Goal: Information Seeking & Learning: Learn about a topic

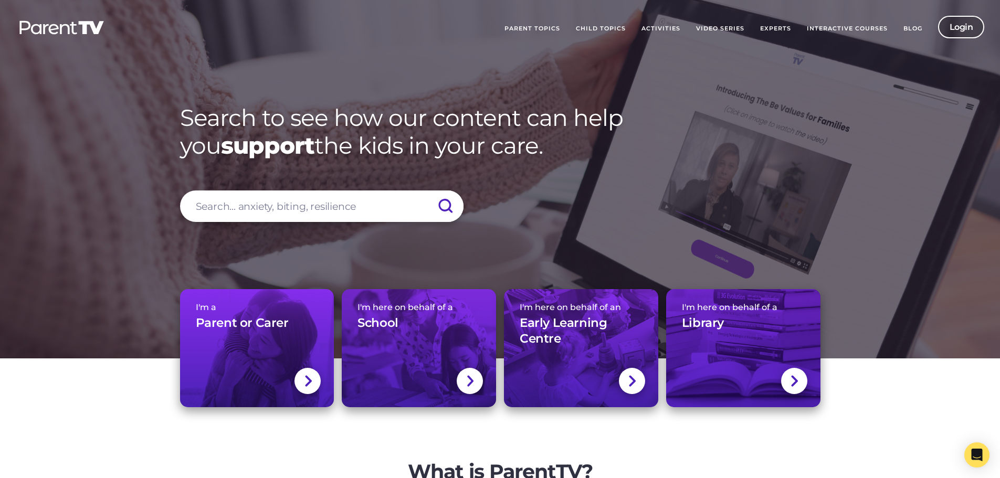
click at [965, 19] on link "Login" at bounding box center [961, 27] width 47 height 23
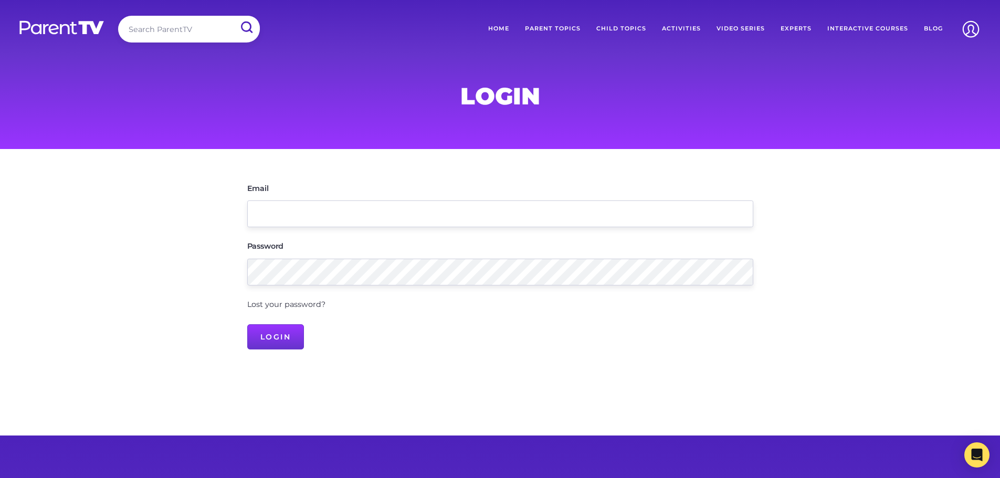
type input "[EMAIL_ADDRESS][DOMAIN_NAME]"
click at [247, 324] on input "Login" at bounding box center [275, 336] width 57 height 25
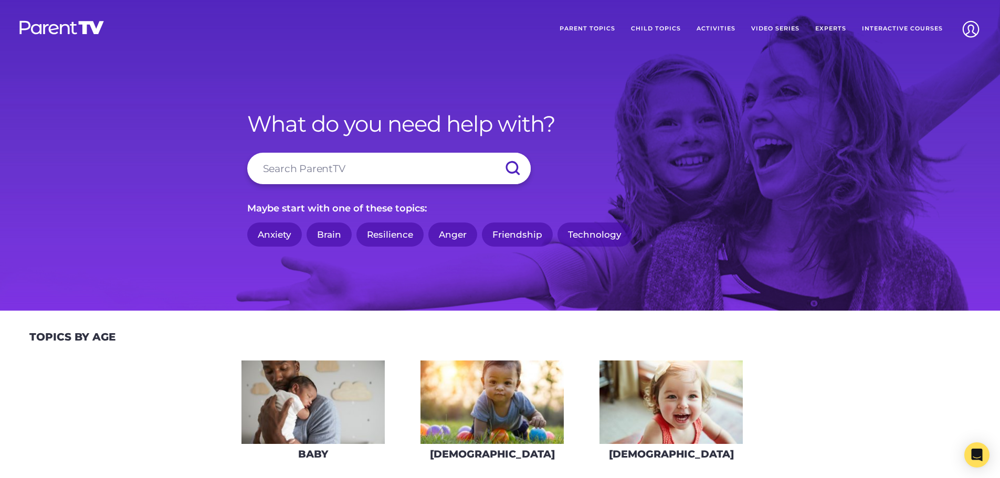
click at [307, 173] on input "search" at bounding box center [389, 169] width 284 height 32
type input "development"
click at [510, 167] on input "submit" at bounding box center [512, 169] width 37 height 32
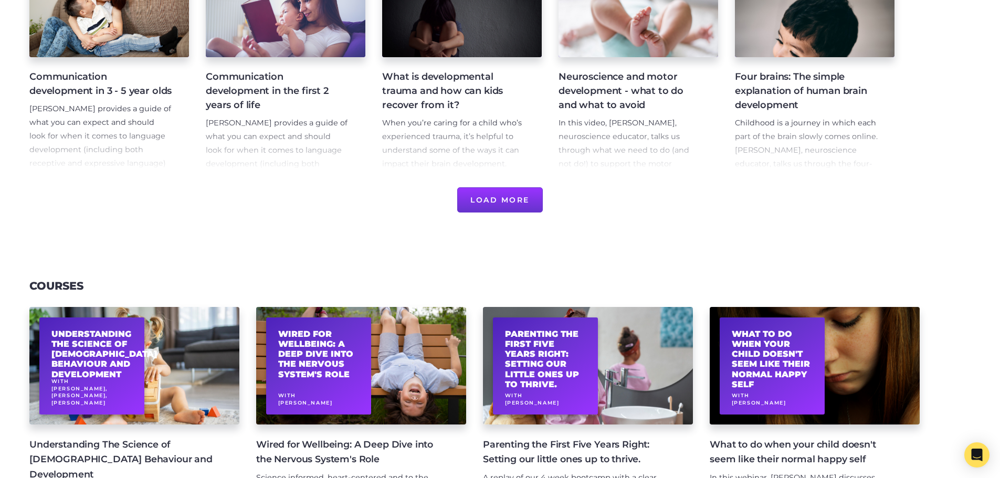
scroll to position [473, 0]
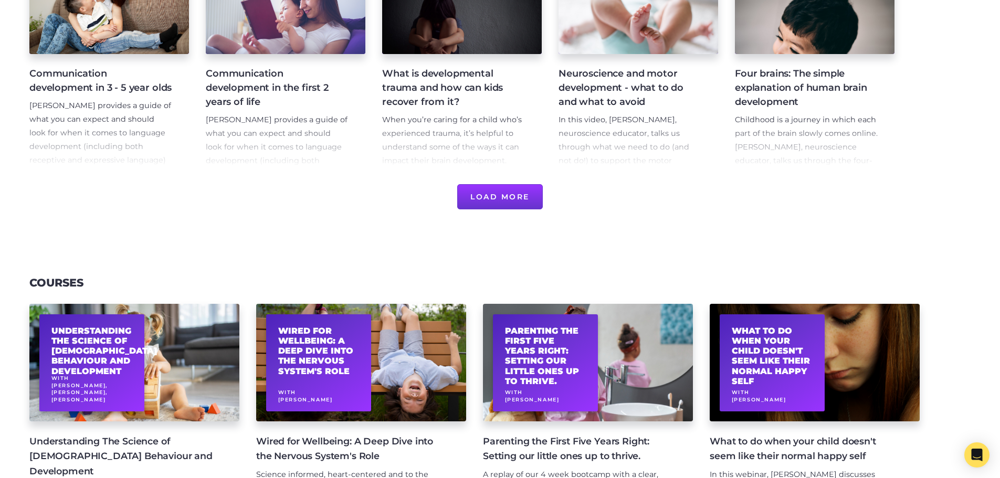
drag, startPoint x: 492, startPoint y: 191, endPoint x: 500, endPoint y: 190, distance: 8.4
click at [495, 190] on button "Load More" at bounding box center [500, 196] width 86 height 25
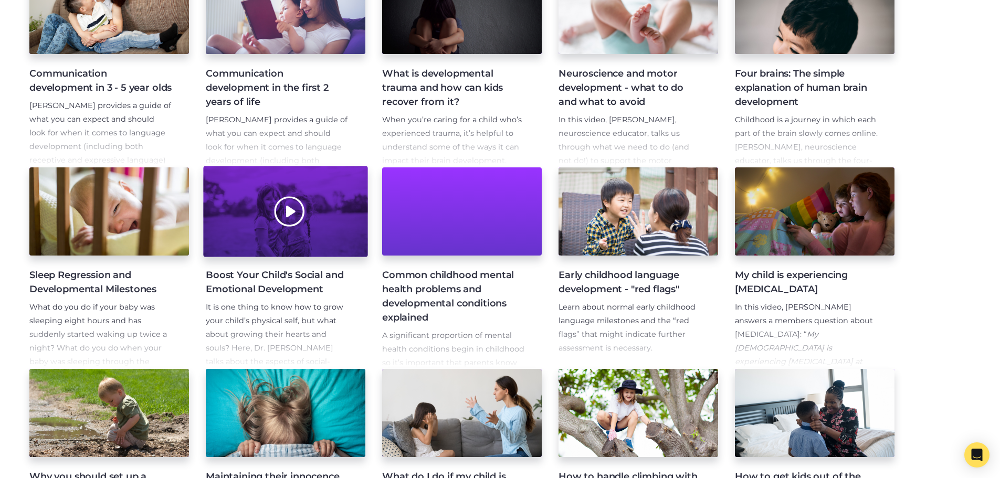
click at [230, 238] on div at bounding box center [285, 211] width 164 height 91
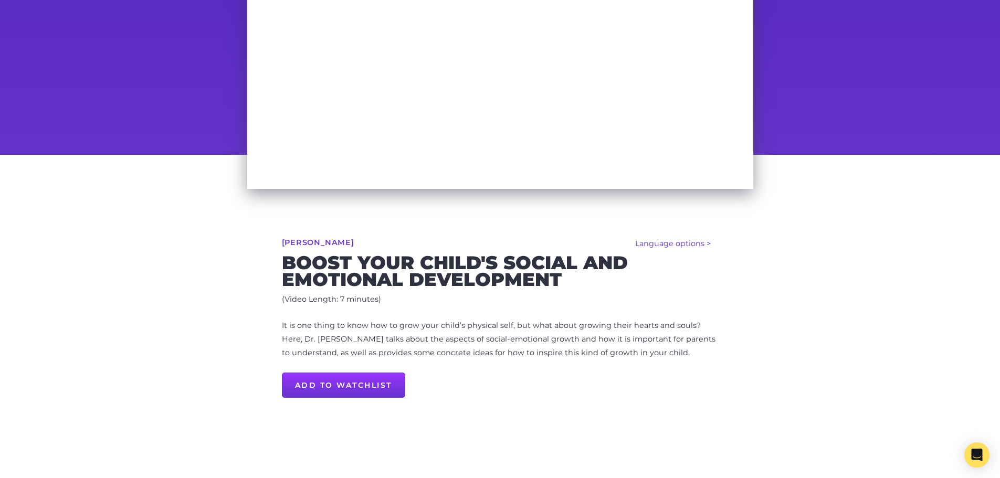
scroll to position [210, 0]
